Goal: Transaction & Acquisition: Purchase product/service

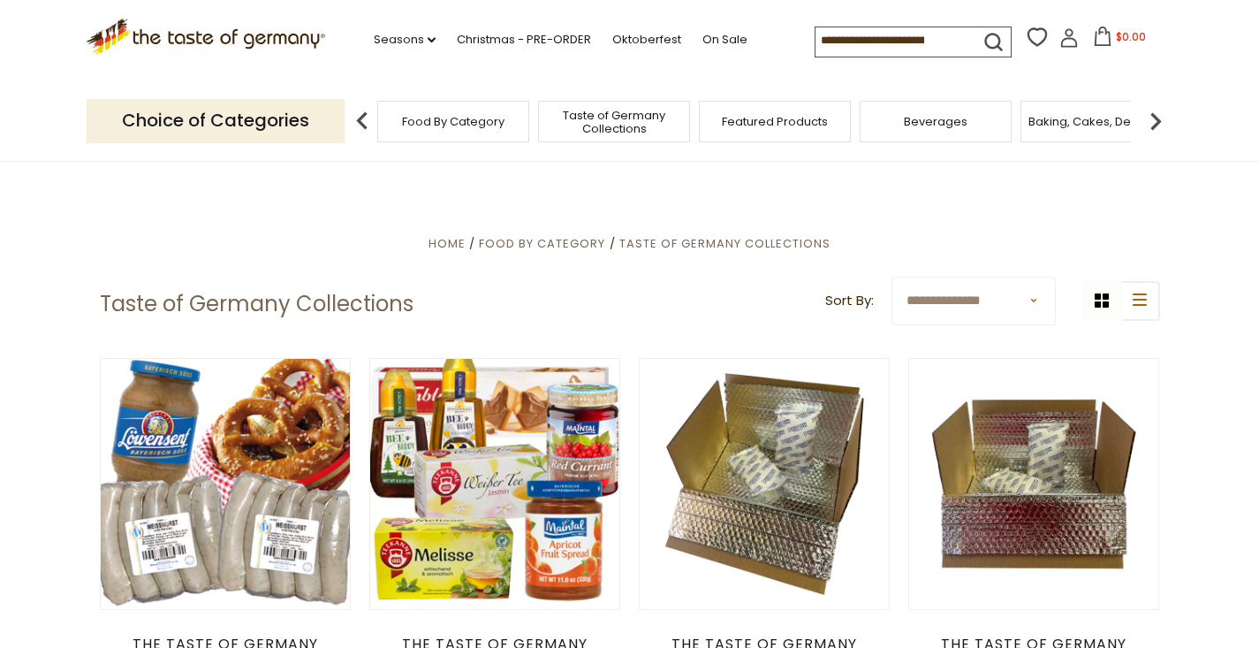
click at [1027, 296] on select "**********" at bounding box center [974, 301] width 164 height 49
select select "********"
click at [892, 277] on select "**********" at bounding box center [974, 301] width 164 height 49
